Goal: Task Accomplishment & Management: Manage account settings

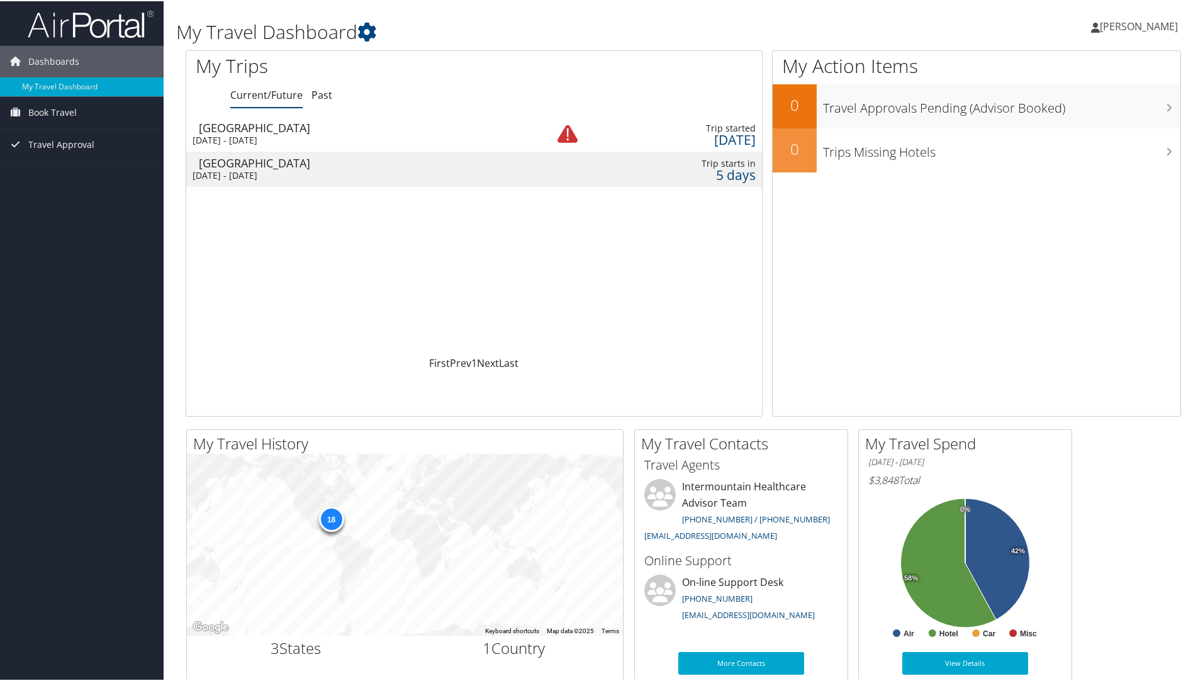
click at [250, 163] on div "[GEOGRAPHIC_DATA]" at bounding box center [361, 161] width 325 height 11
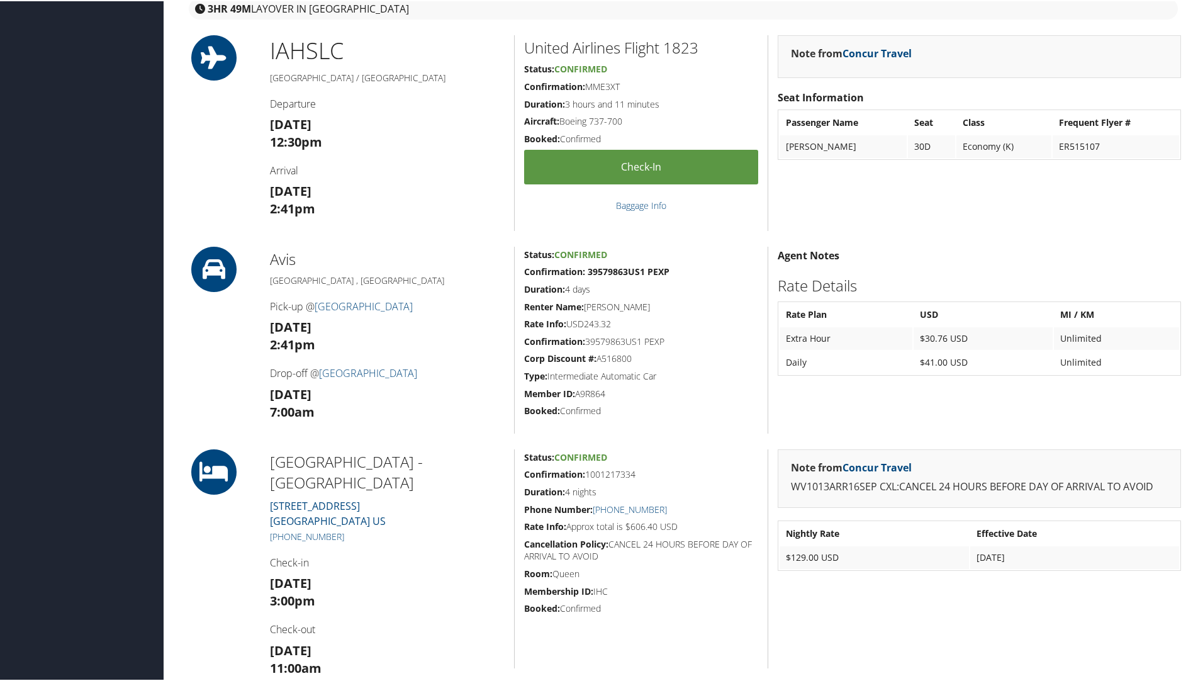
scroll to position [566, 0]
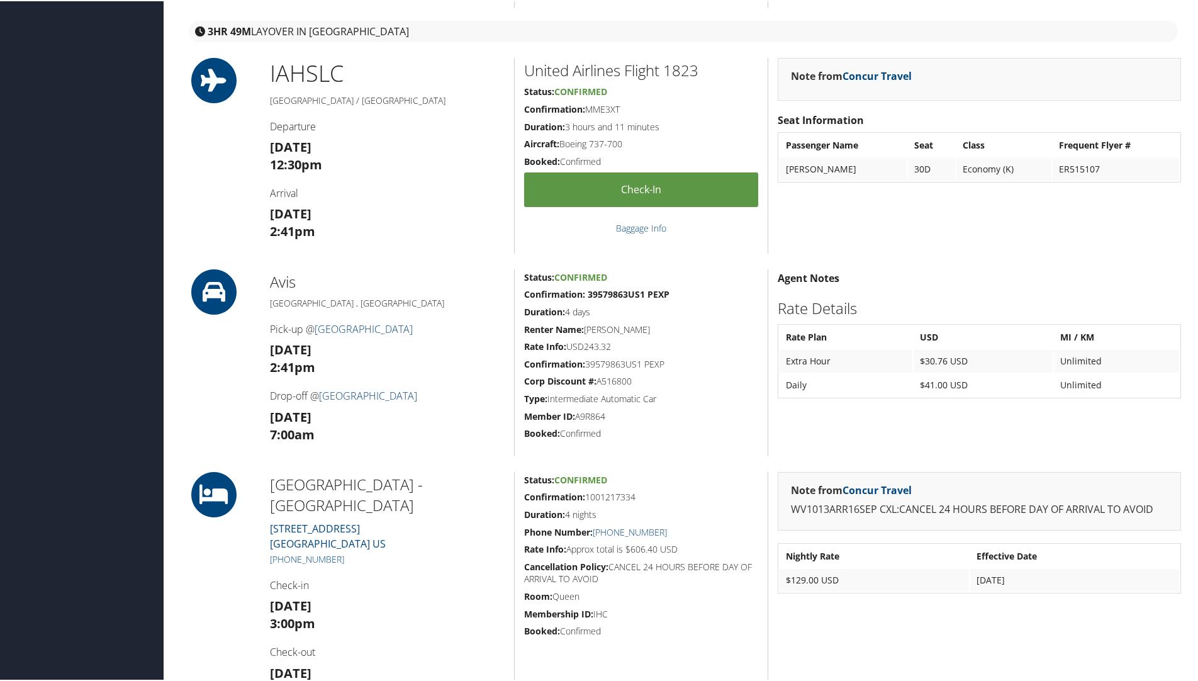
click at [423, 479] on h2 "[GEOGRAPHIC_DATA] - [GEOGRAPHIC_DATA]" at bounding box center [387, 493] width 235 height 42
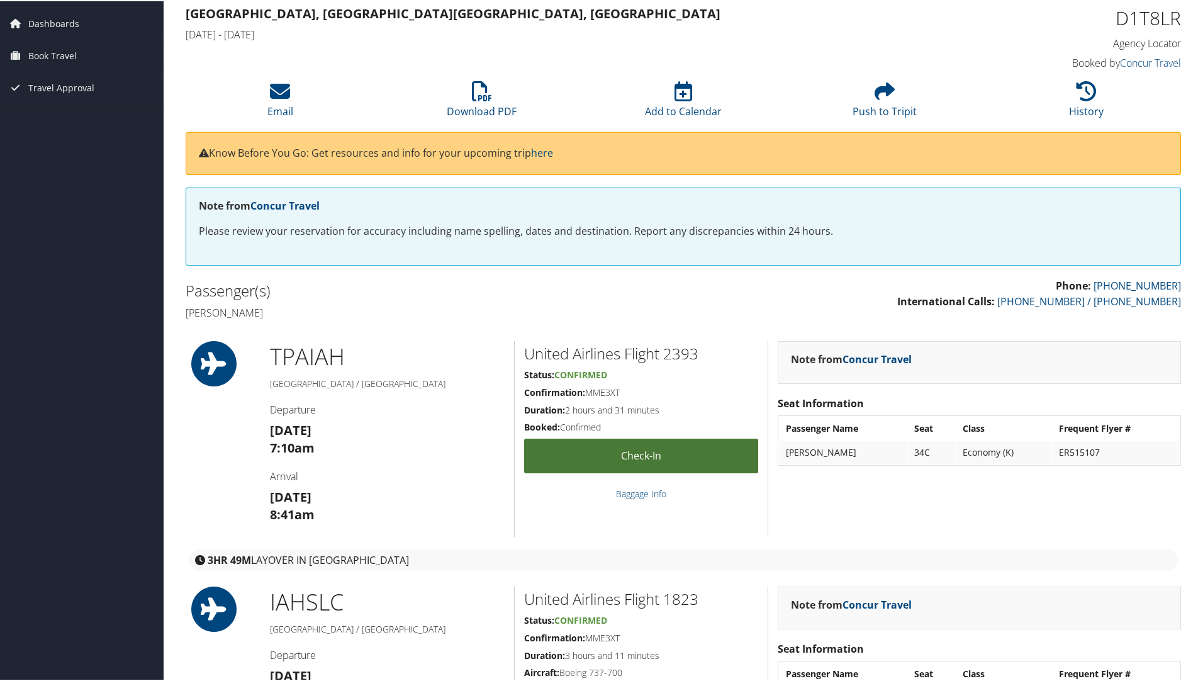
scroll to position [0, 0]
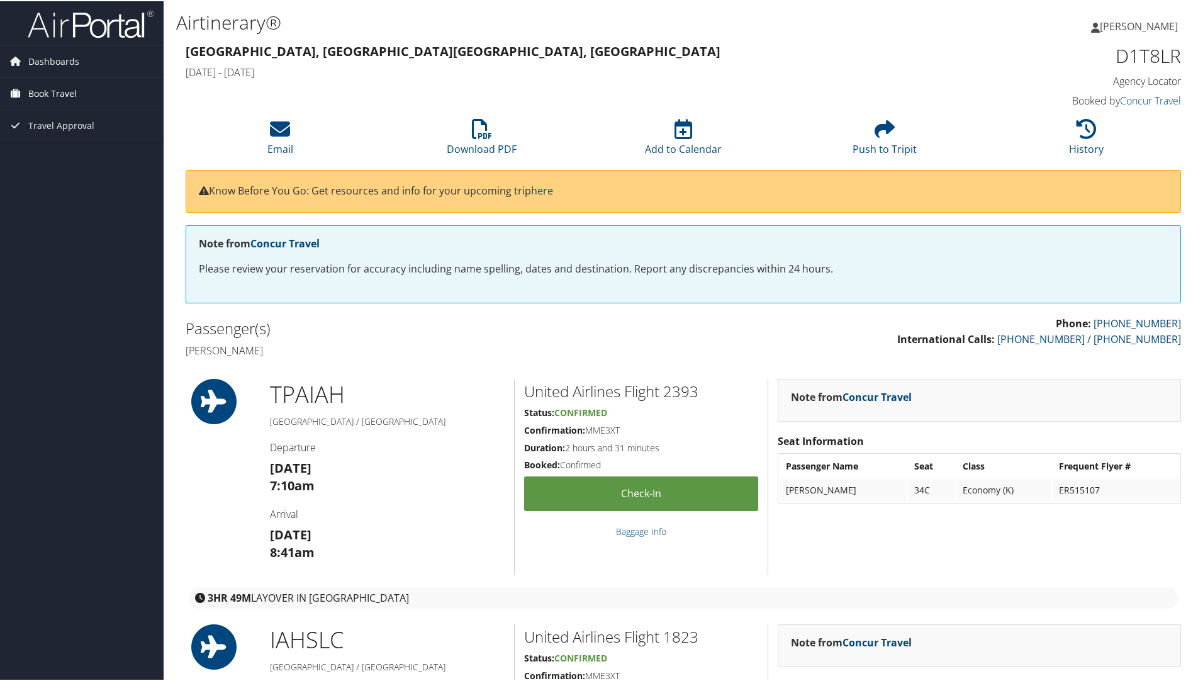
click at [54, 89] on span "Book Travel" at bounding box center [52, 92] width 48 height 31
click at [60, 133] on link "Book/Manage Online Trips" at bounding box center [82, 136] width 164 height 19
click at [1123, 23] on span "[PERSON_NAME]" at bounding box center [1138, 25] width 78 height 14
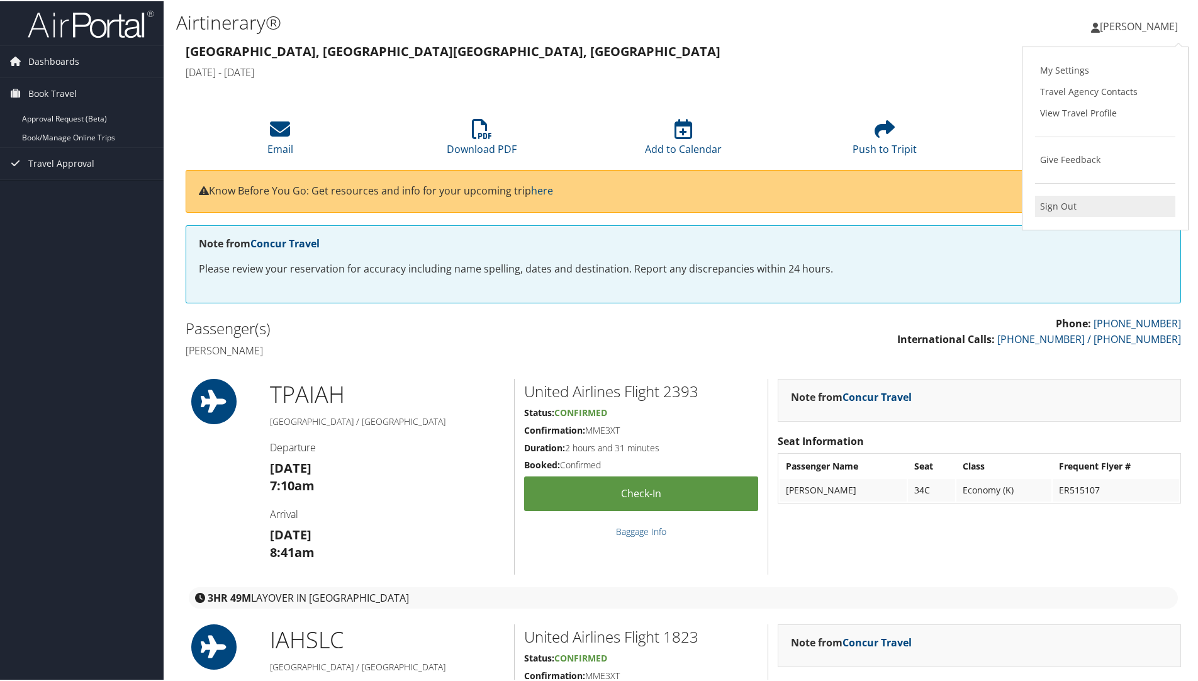
click at [1050, 204] on link "Sign Out" at bounding box center [1105, 204] width 140 height 21
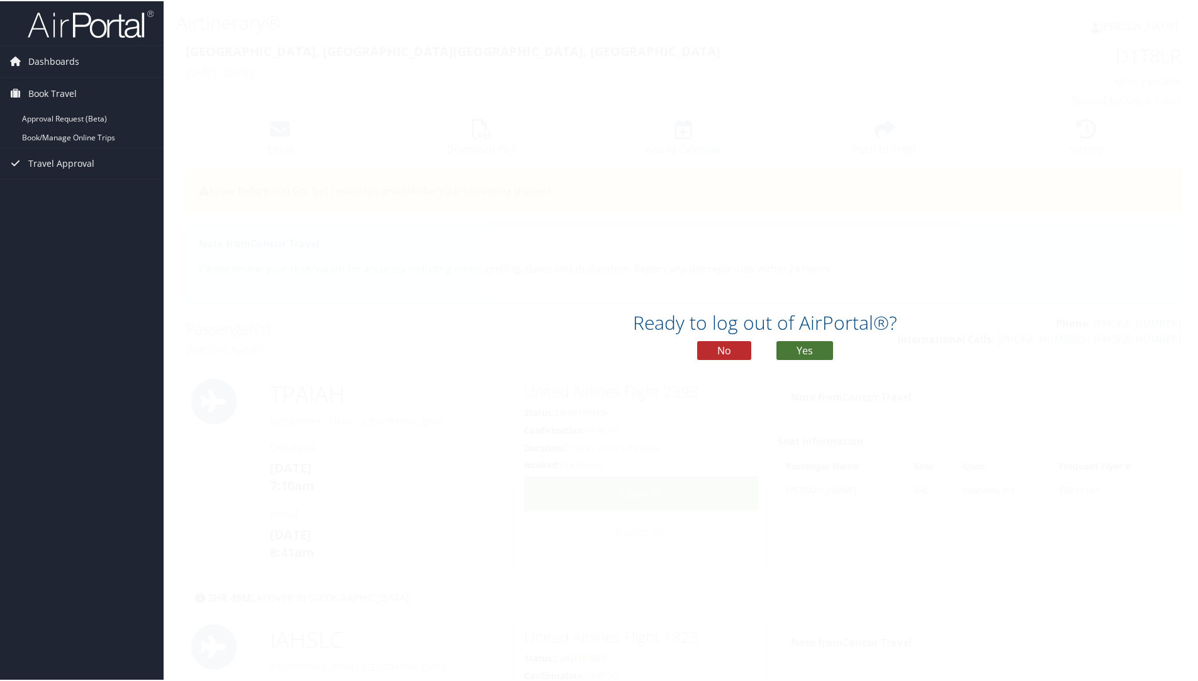
click at [807, 350] on button "Yes" at bounding box center [804, 349] width 57 height 19
